Goal: Task Accomplishment & Management: Complete application form

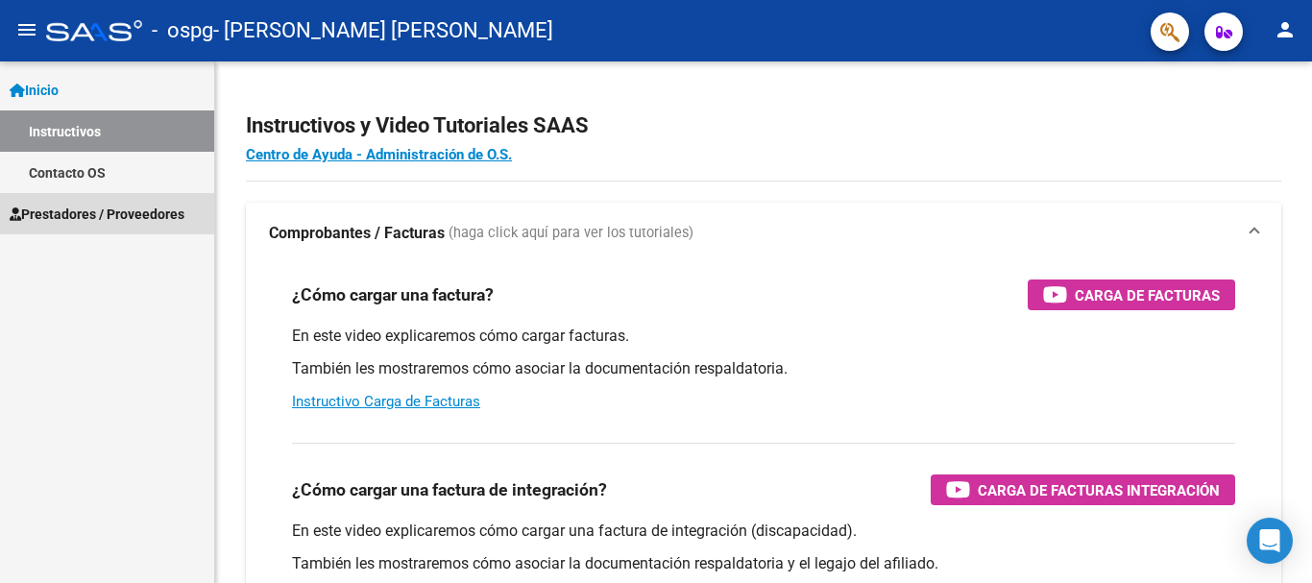
click at [153, 219] on span "Prestadores / Proveedores" at bounding box center [97, 214] width 175 height 21
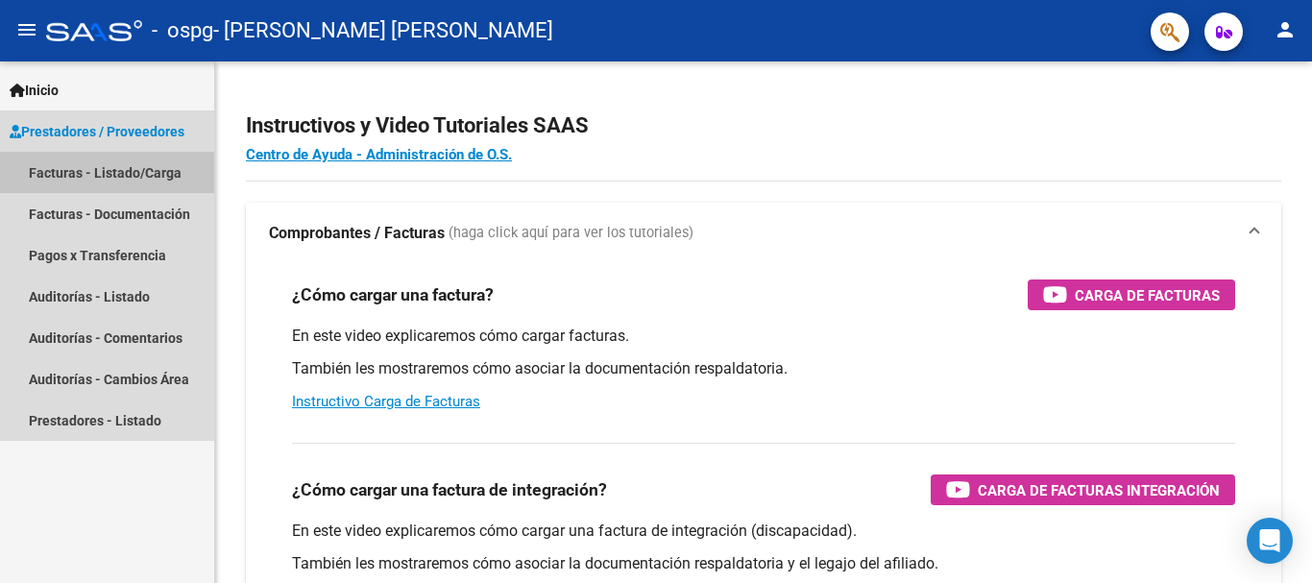
click at [118, 172] on link "Facturas - Listado/Carga" at bounding box center [107, 172] width 214 height 41
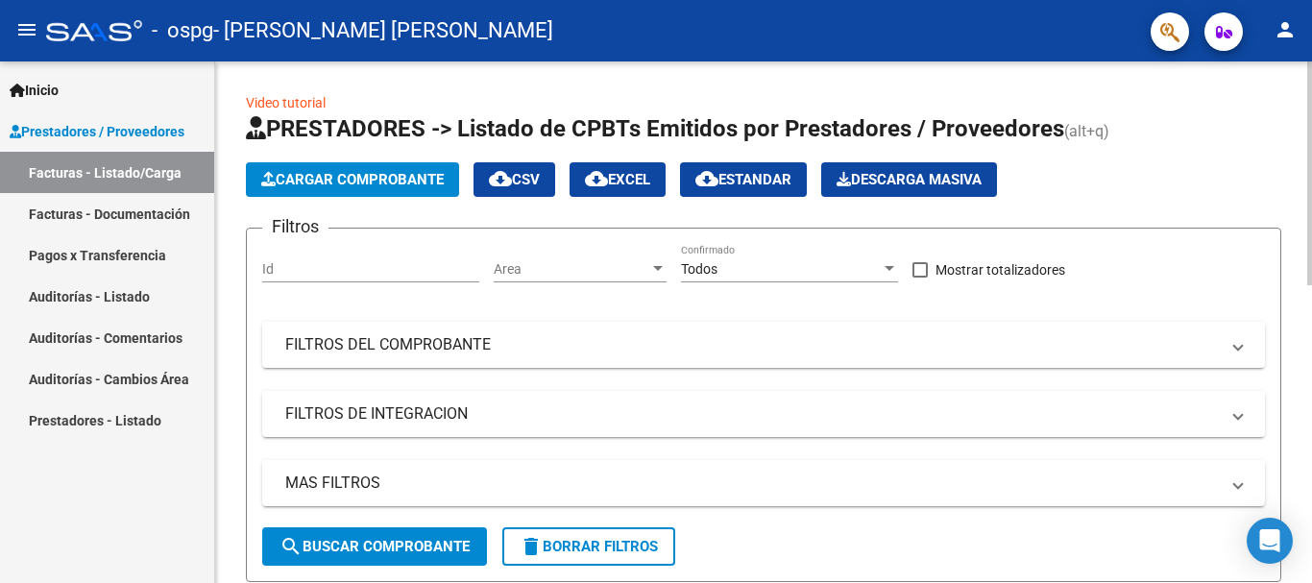
click at [322, 182] on span "Cargar Comprobante" at bounding box center [352, 179] width 182 height 17
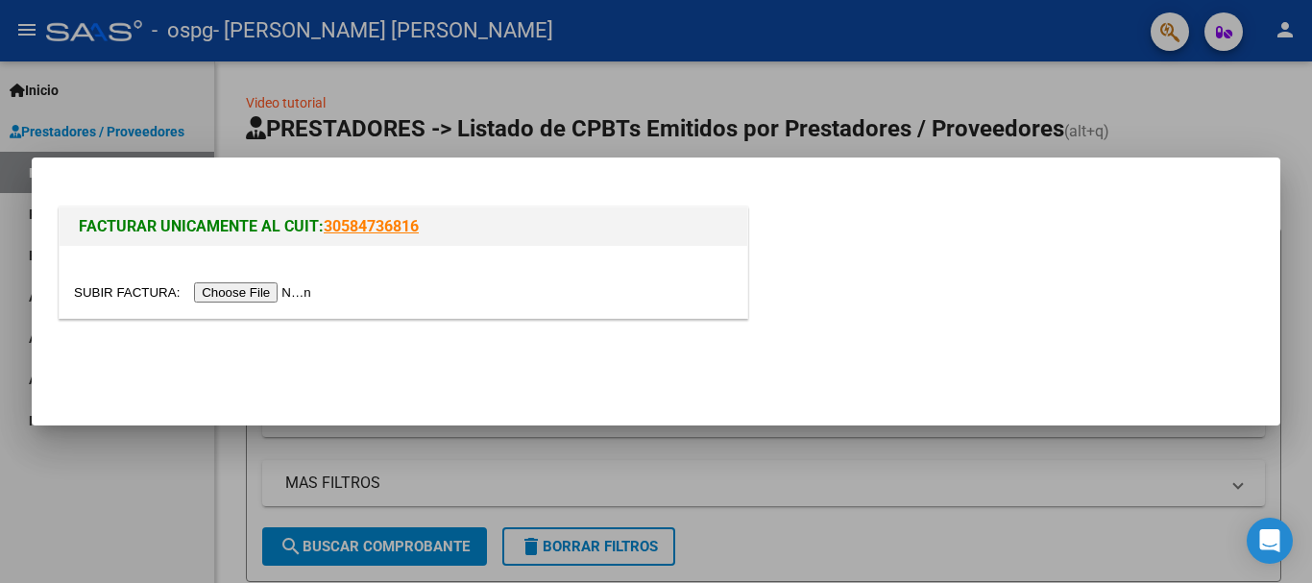
click at [260, 296] on input "file" at bounding box center [195, 292] width 243 height 20
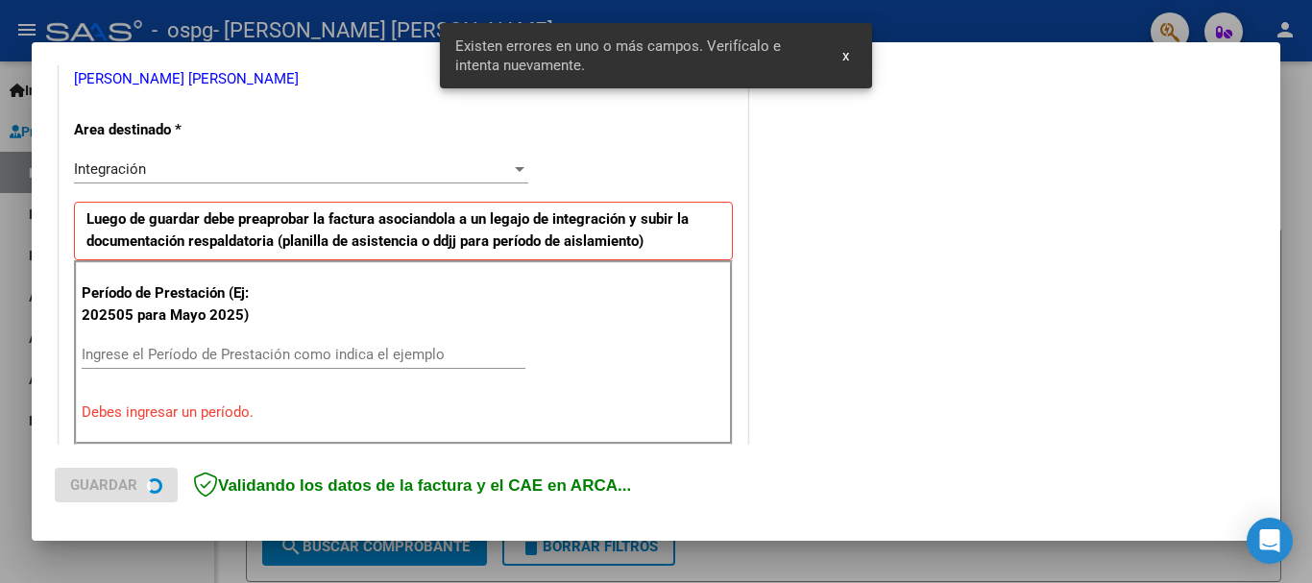
scroll to position [444, 0]
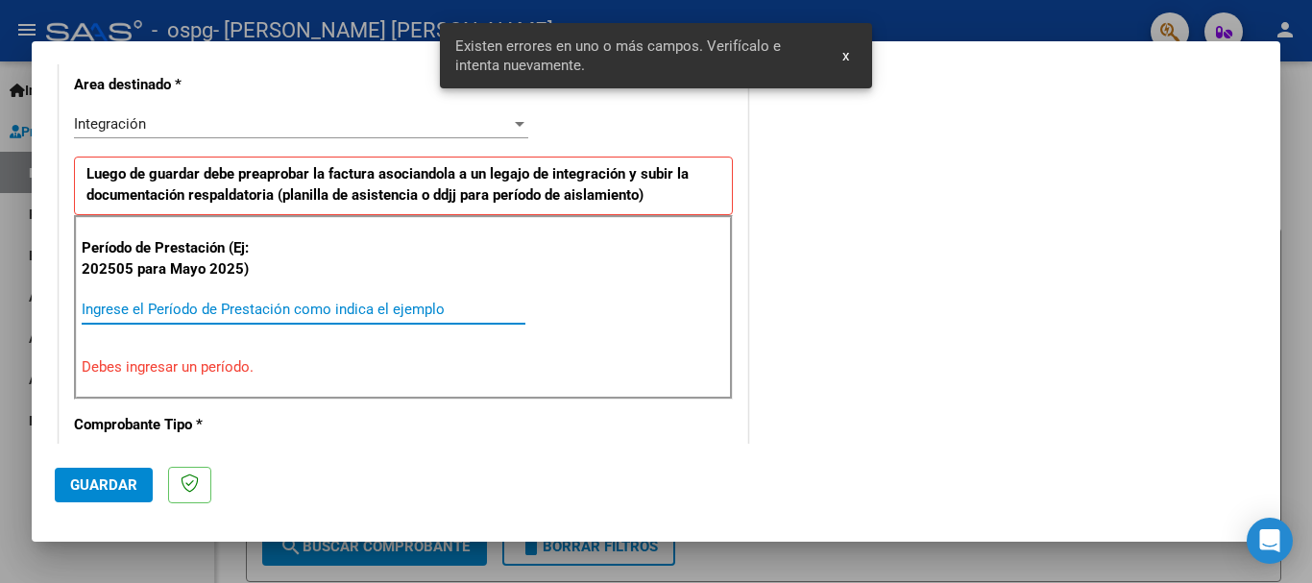
click at [110, 303] on input "Ingrese el Período de Prestación como indica el ejemplo" at bounding box center [304, 309] width 444 height 17
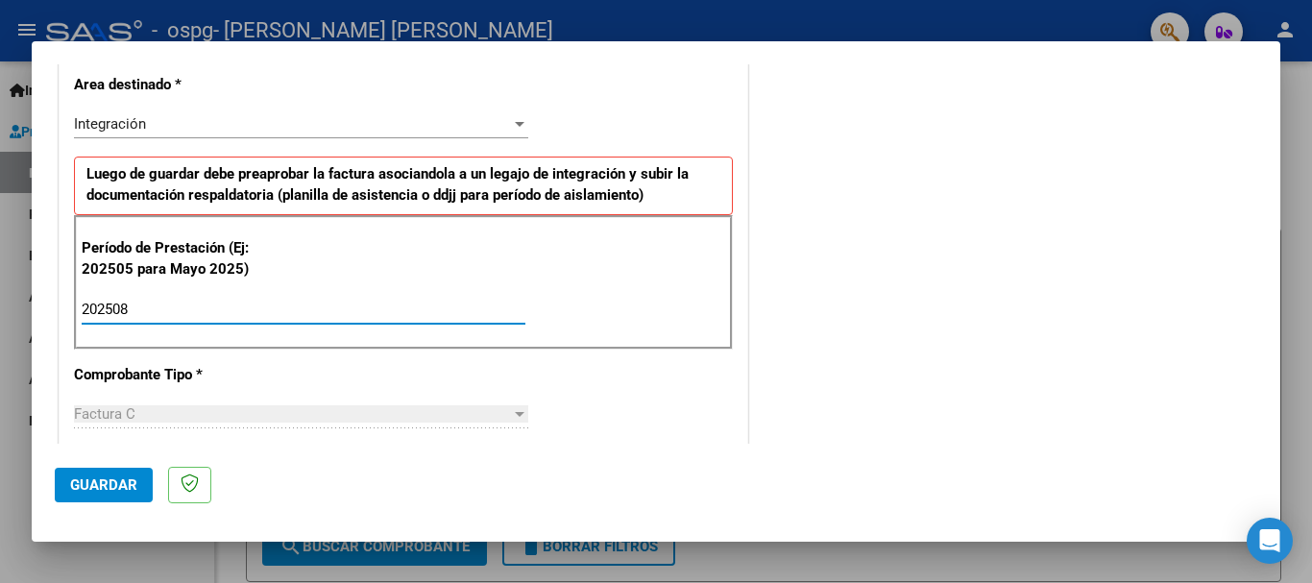
type input "202507"
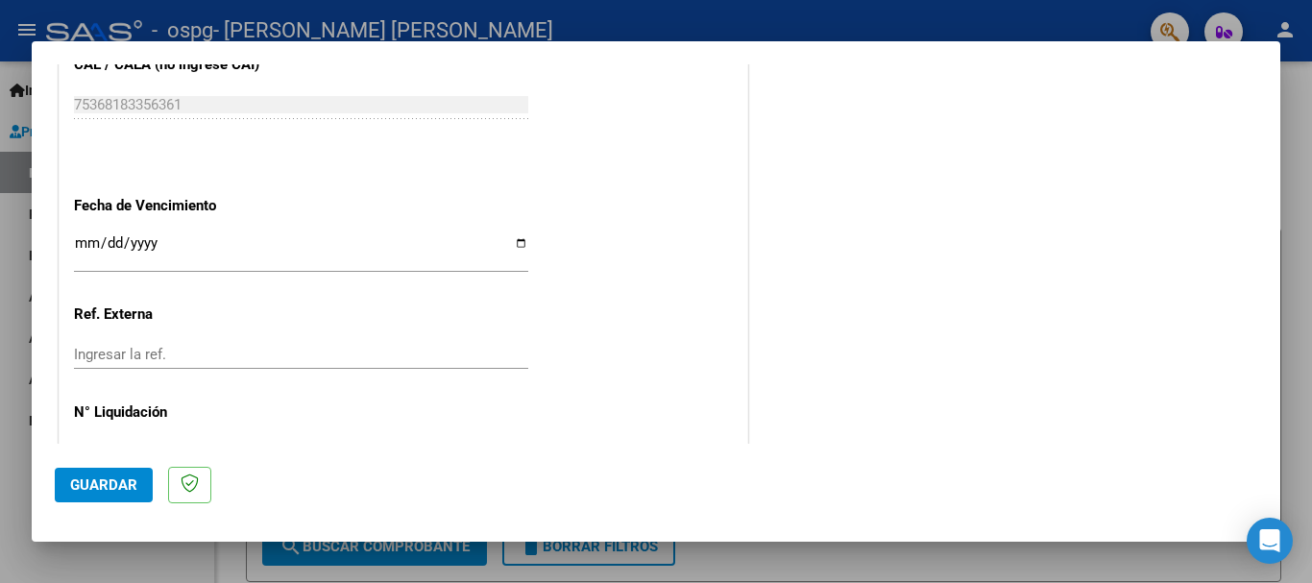
scroll to position [1288, 0]
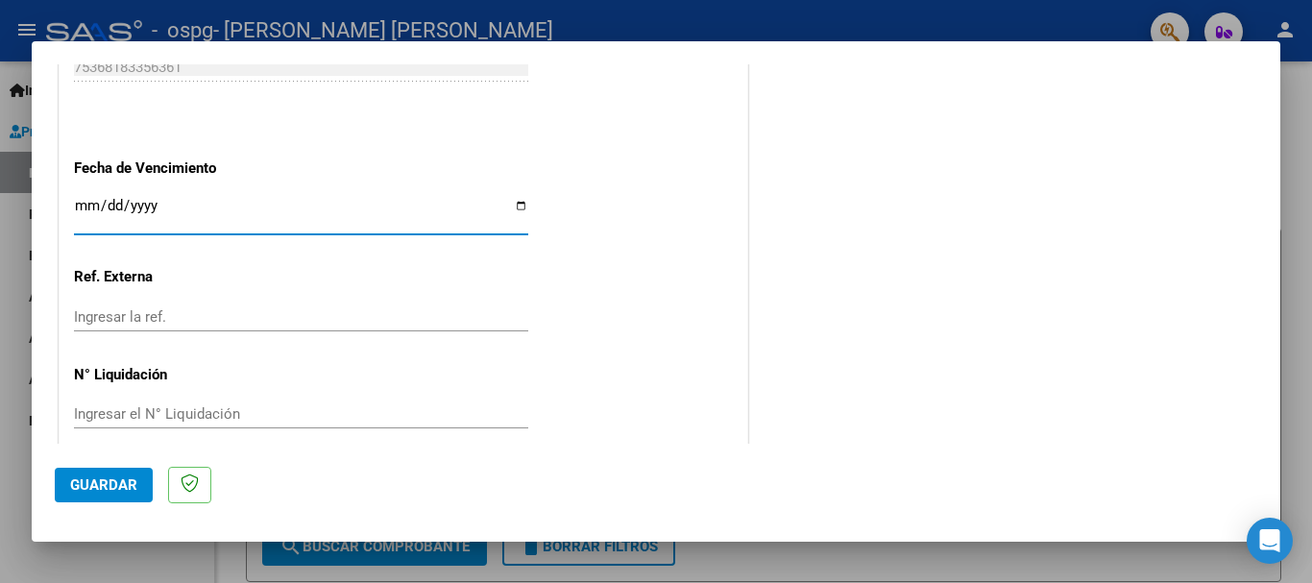
click at [513, 209] on input "Ingresar la fecha" at bounding box center [301, 213] width 454 height 31
type input "[DATE]"
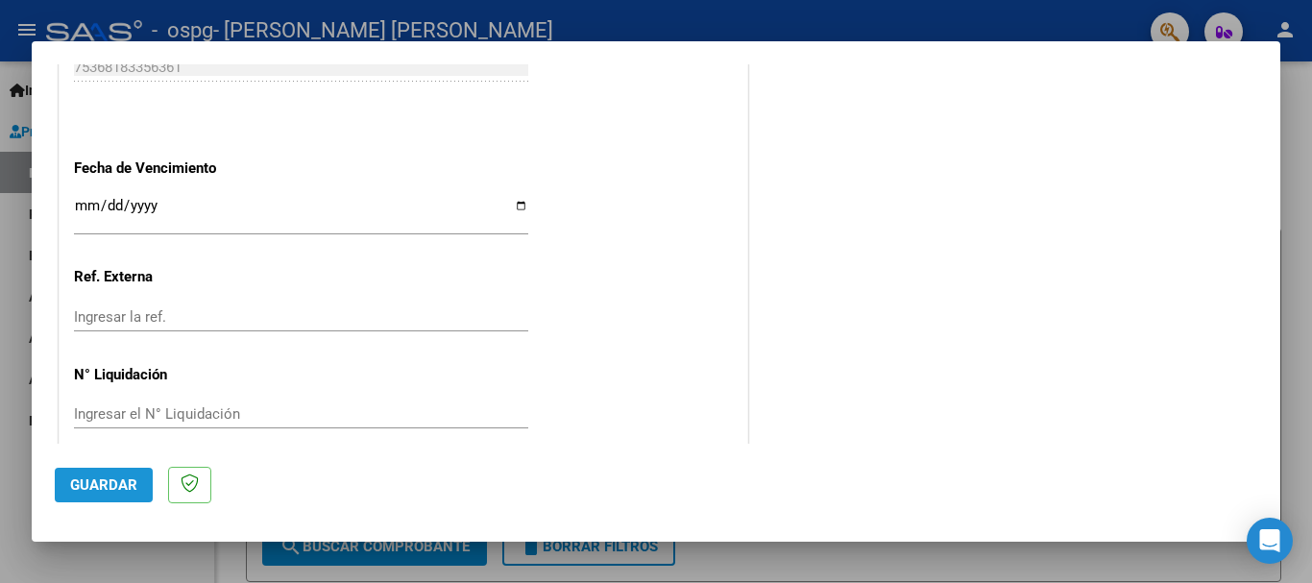
click at [121, 485] on span "Guardar" at bounding box center [103, 484] width 67 height 17
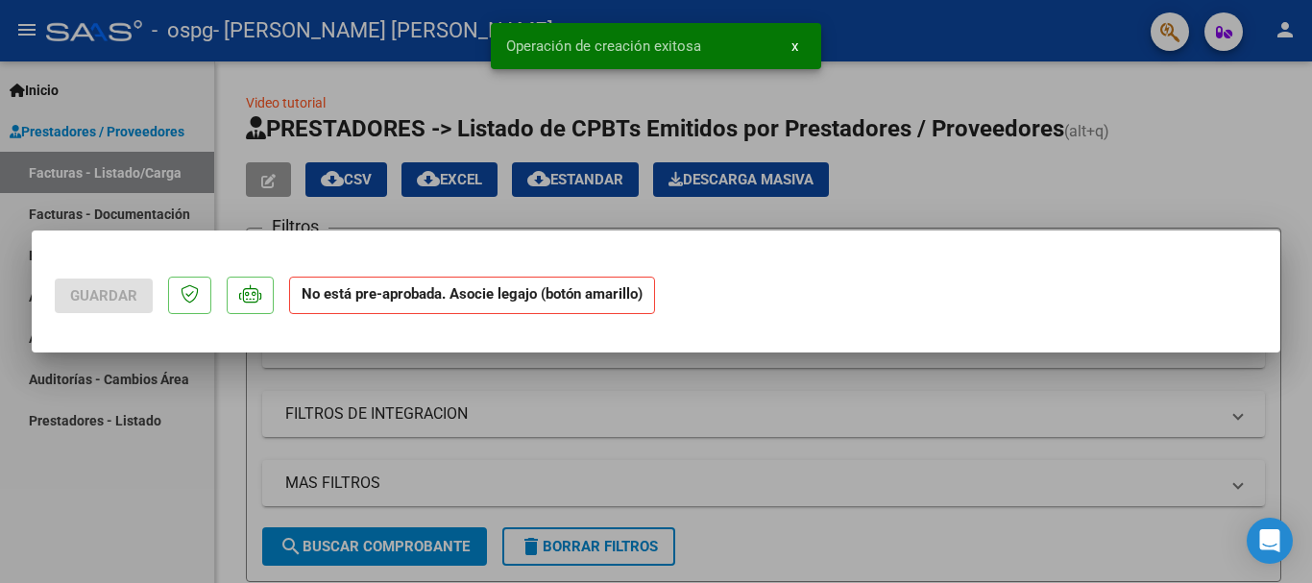
scroll to position [0, 0]
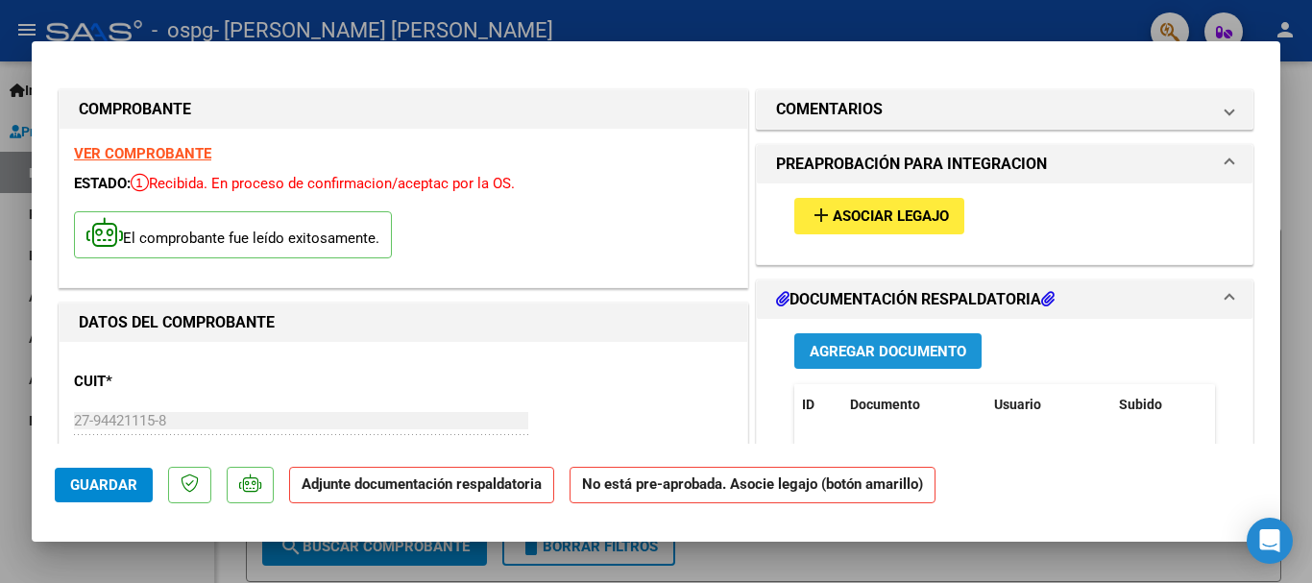
click at [833, 358] on span "Agregar Documento" at bounding box center [887, 351] width 157 height 17
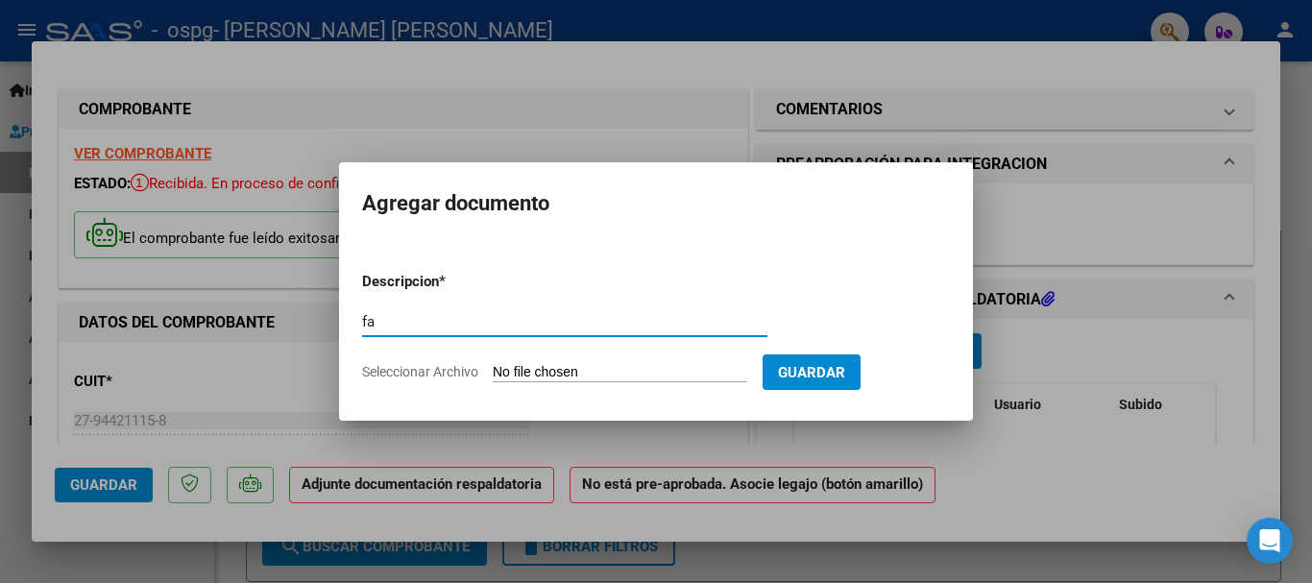
type input "f"
type input "FACTURA"
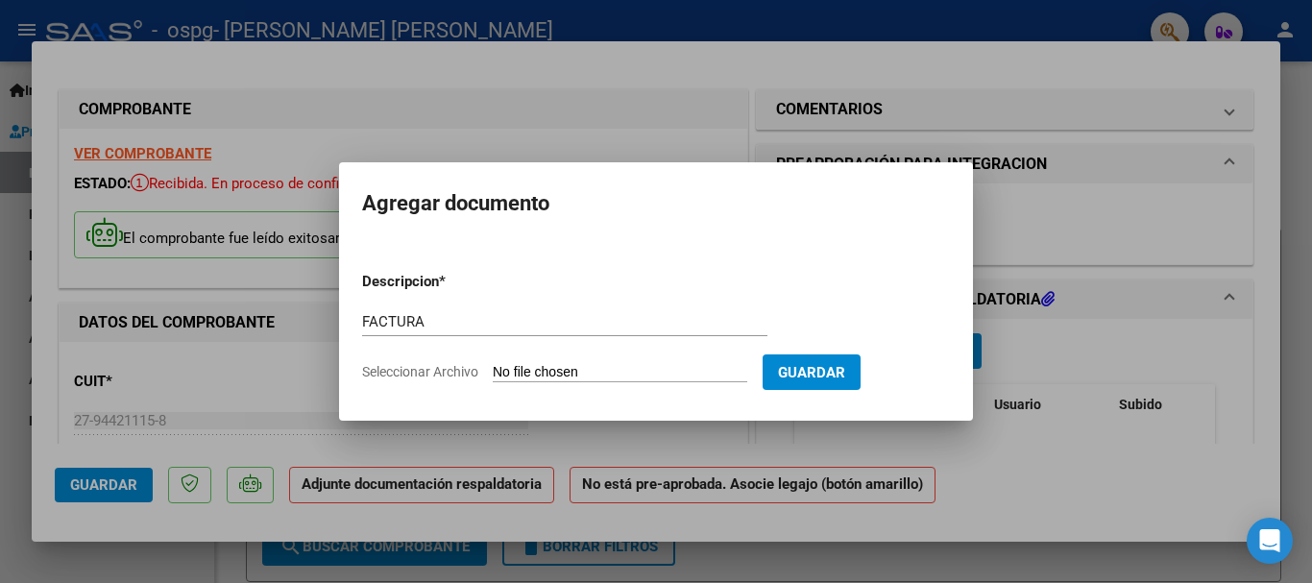
click at [697, 373] on input "Seleccionar Archivo" at bounding box center [620, 373] width 254 height 18
type input "C:\fakepath\F08.[PERSON_NAME].pdf"
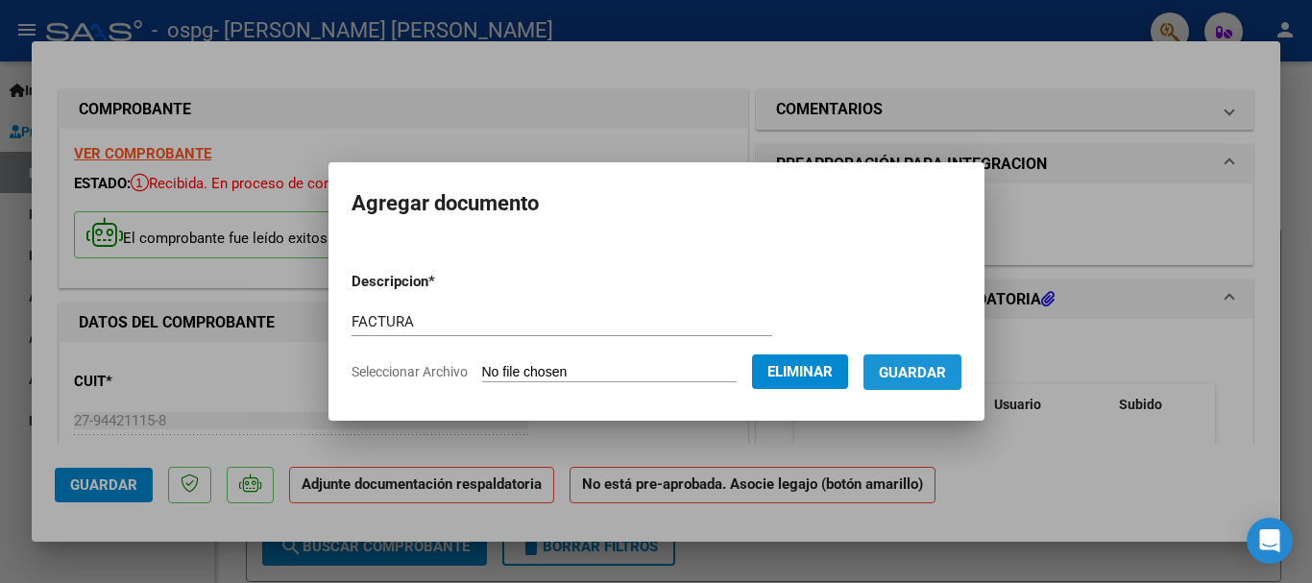
click at [923, 373] on span "Guardar" at bounding box center [912, 372] width 67 height 17
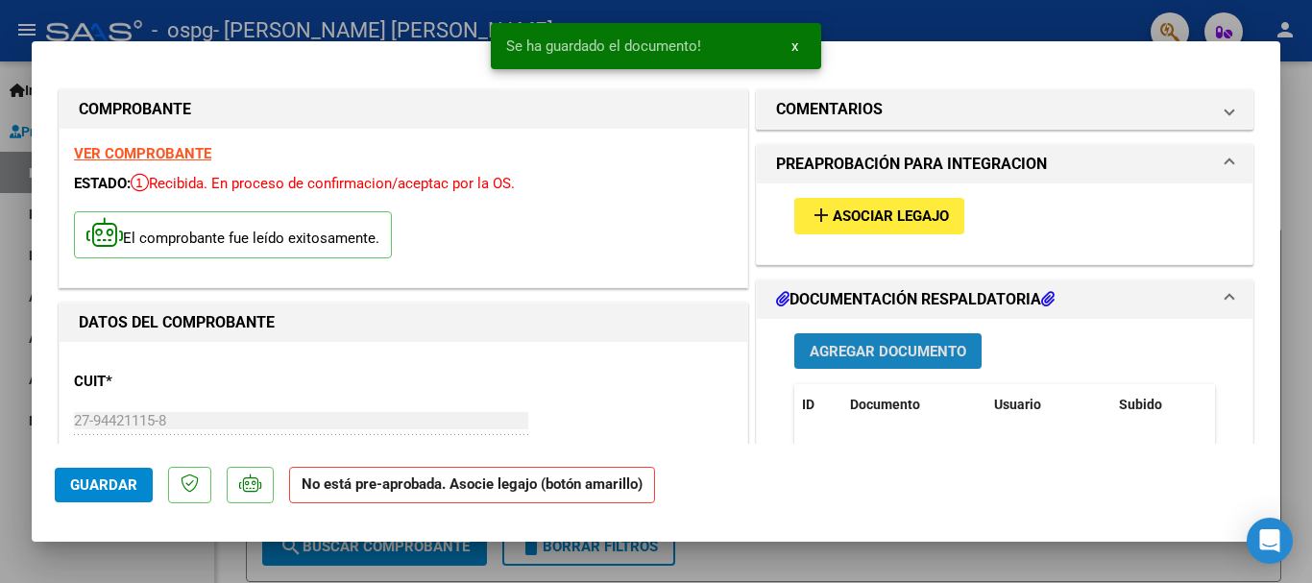
click at [913, 345] on span "Agregar Documento" at bounding box center [887, 351] width 157 height 17
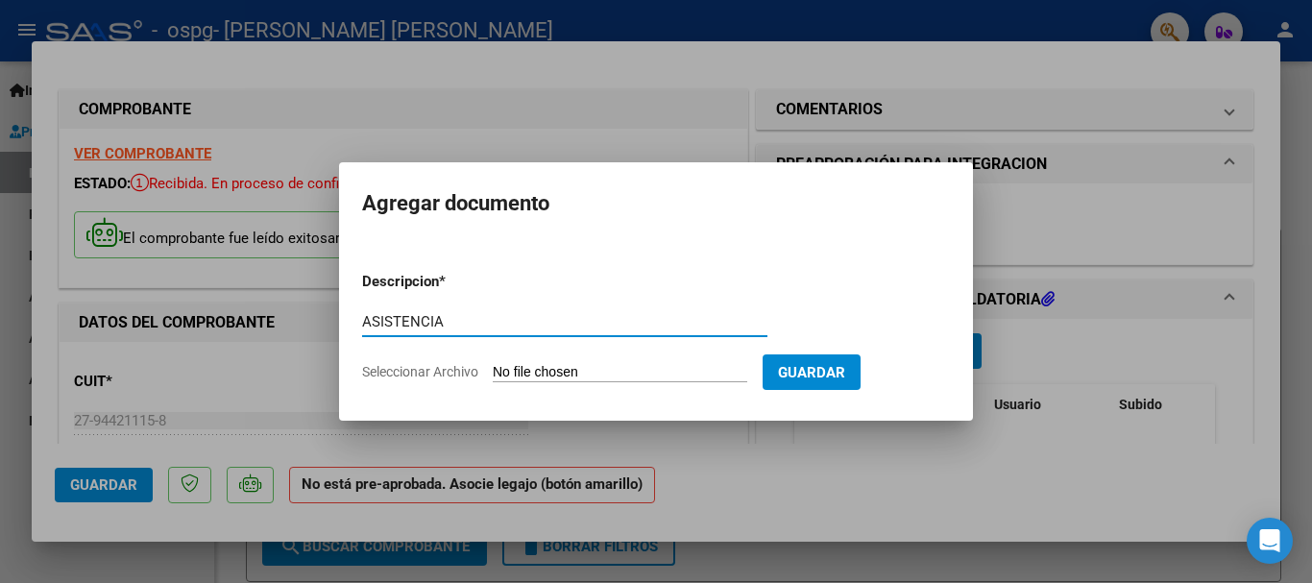
type input "ASISTENCIA"
click at [657, 364] on input "Seleccionar Archivo" at bounding box center [620, 373] width 254 height 18
type input "C:\fakepath\As8.[PERSON_NAME].pdf"
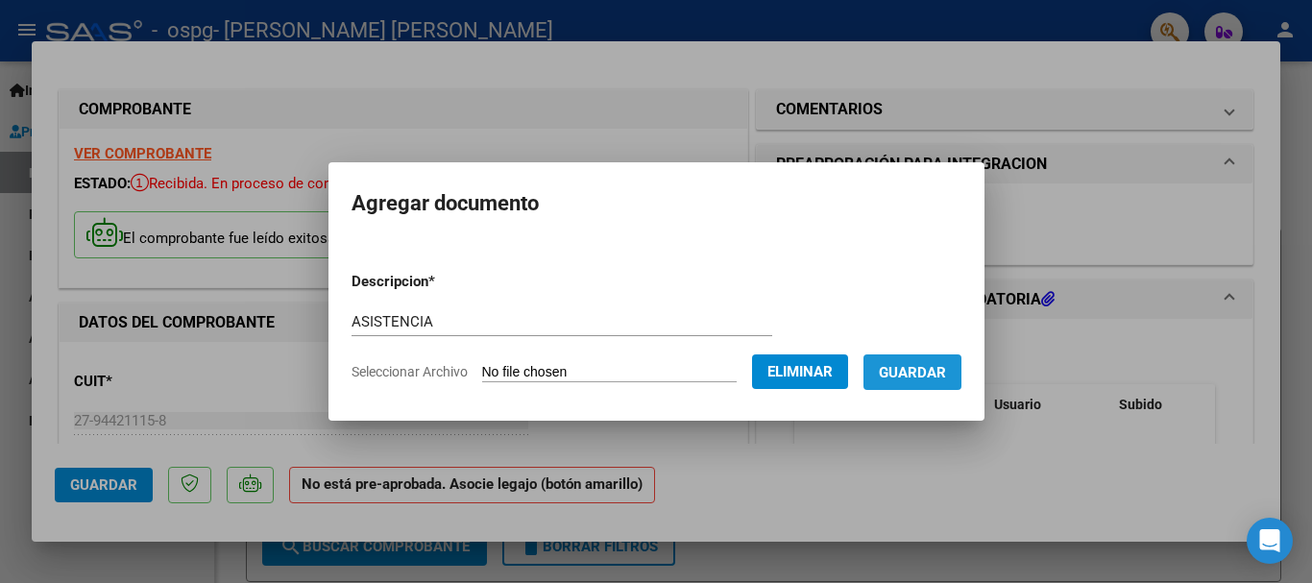
click at [929, 373] on span "Guardar" at bounding box center [912, 372] width 67 height 17
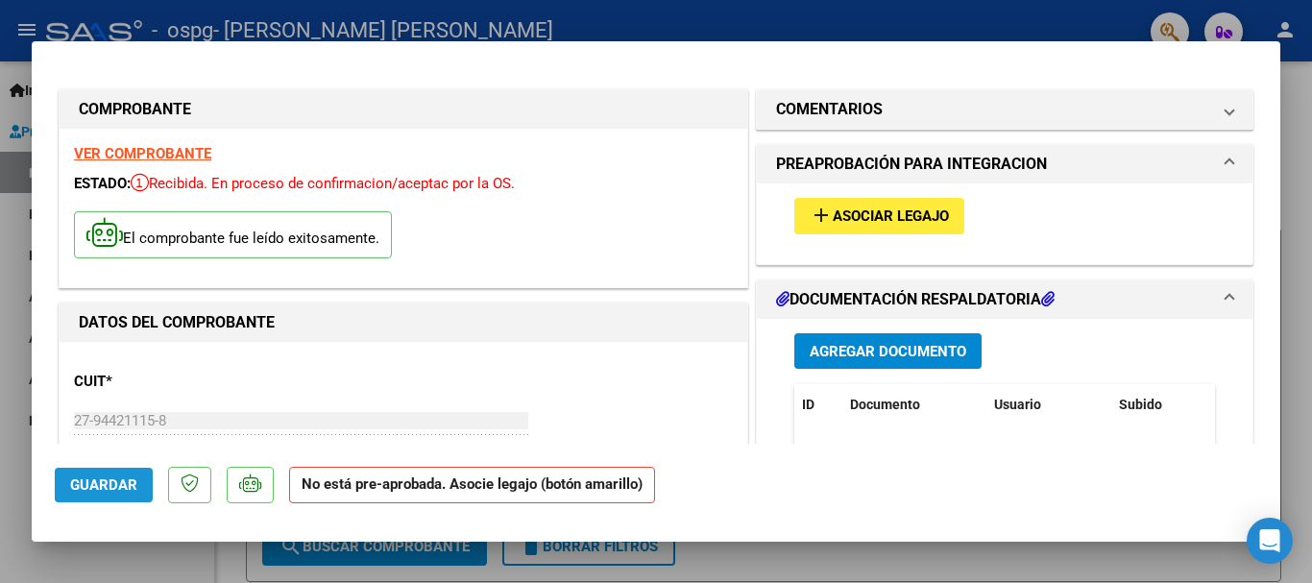
click at [126, 487] on span "Guardar" at bounding box center [103, 484] width 67 height 17
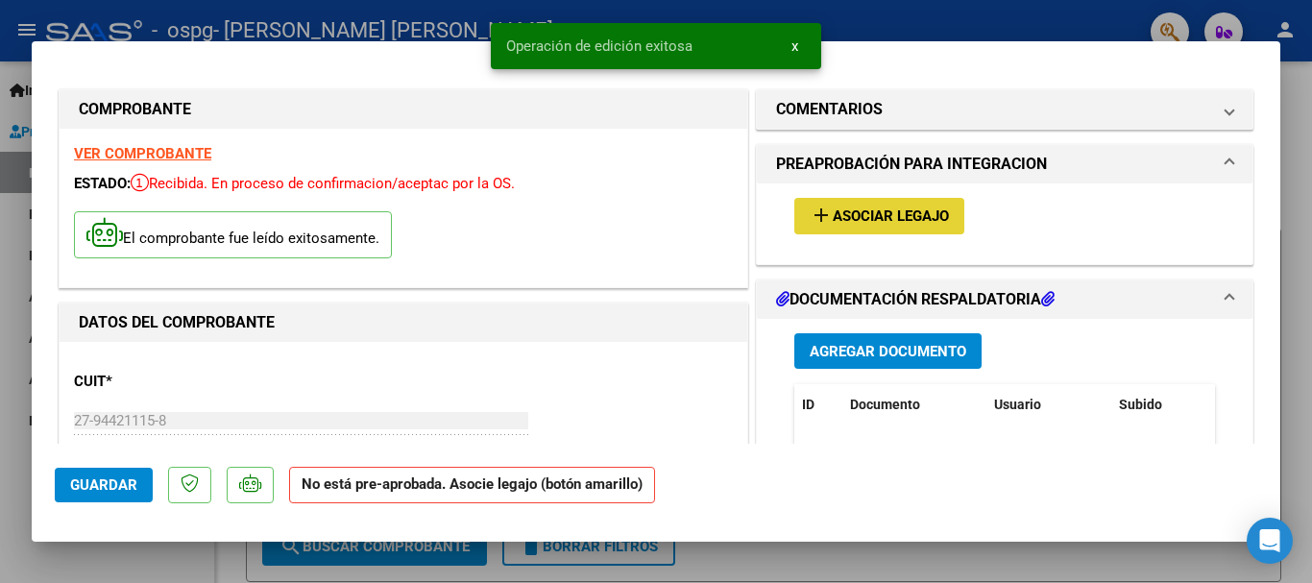
click at [835, 228] on button "add Asociar Legajo" at bounding box center [879, 216] width 170 height 36
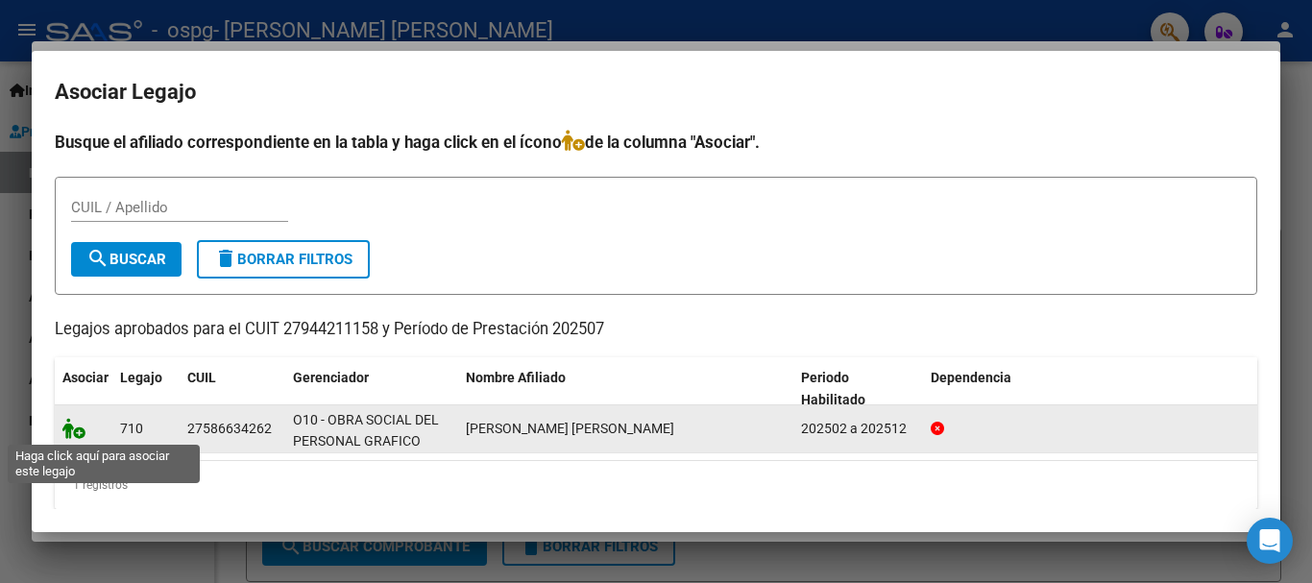
click at [78, 431] on icon at bounding box center [73, 428] width 23 height 21
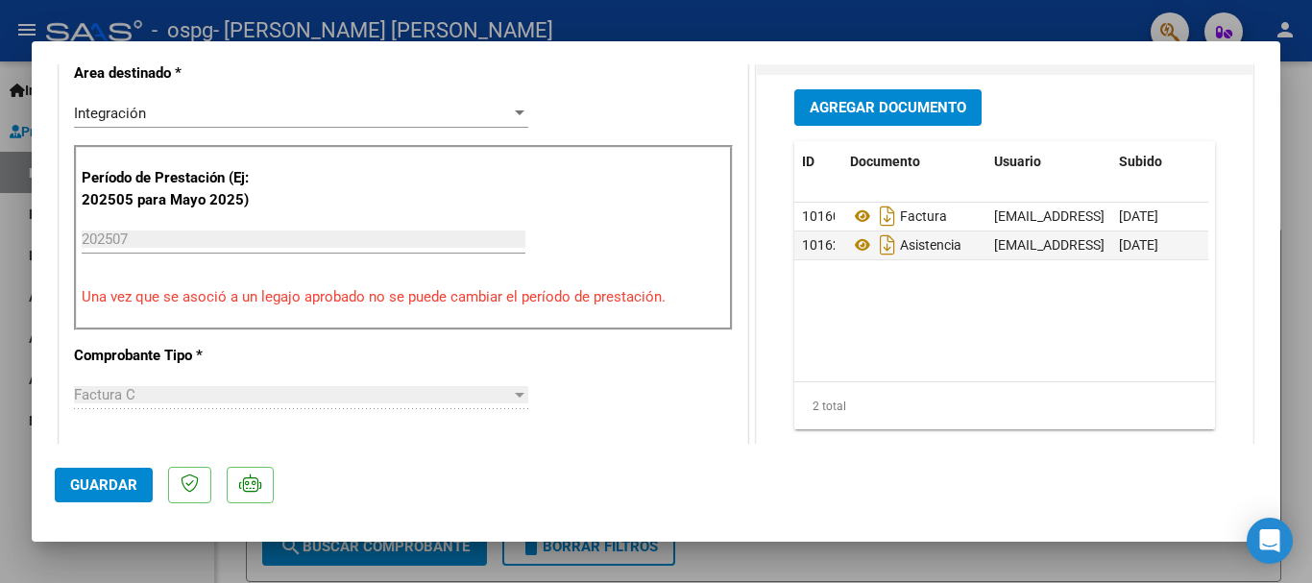
scroll to position [499, 0]
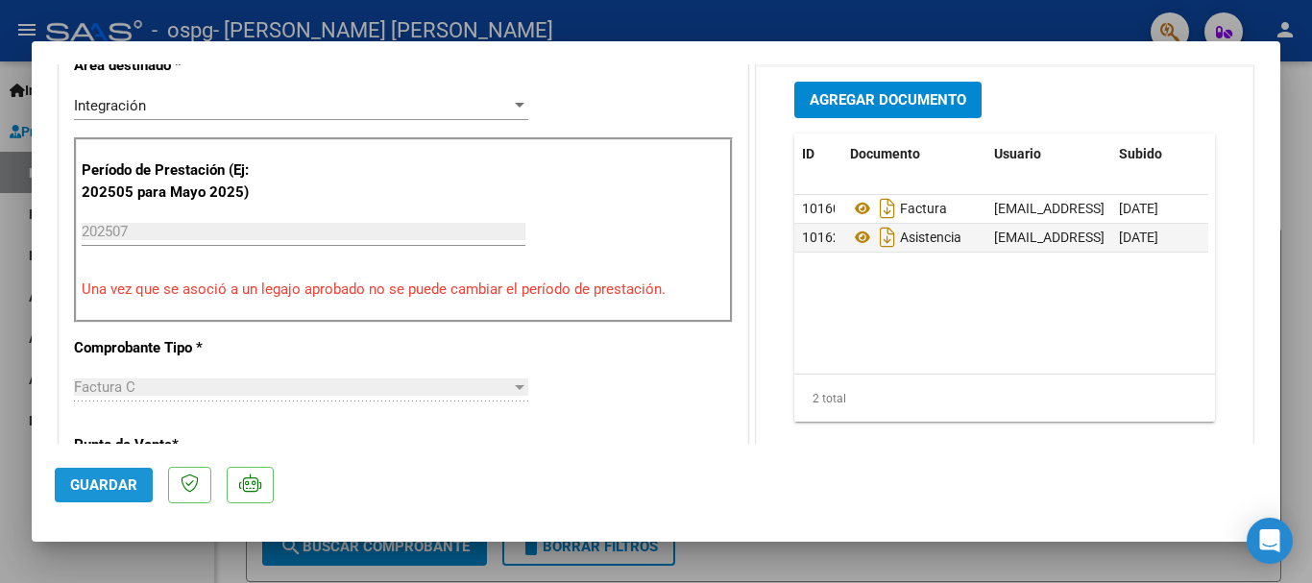
click at [103, 482] on span "Guardar" at bounding box center [103, 484] width 67 height 17
